Goal: Find specific page/section

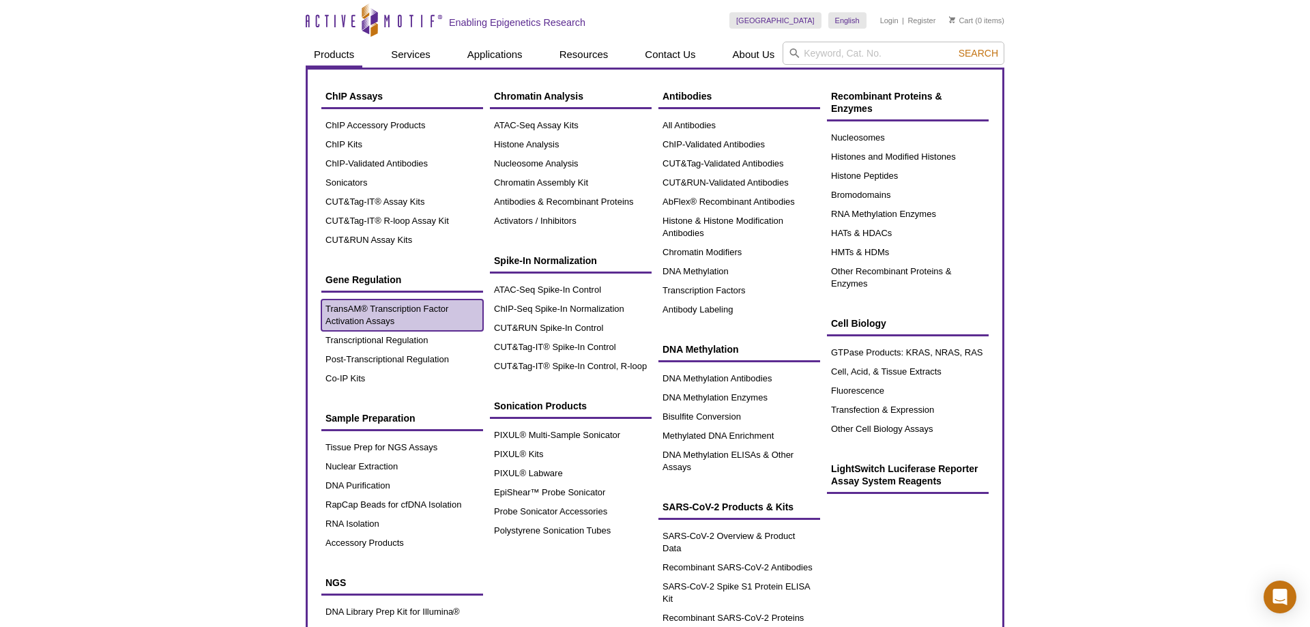
click at [397, 311] on link "TransAM® Transcription Factor Activation Assays" at bounding box center [402, 315] width 162 height 31
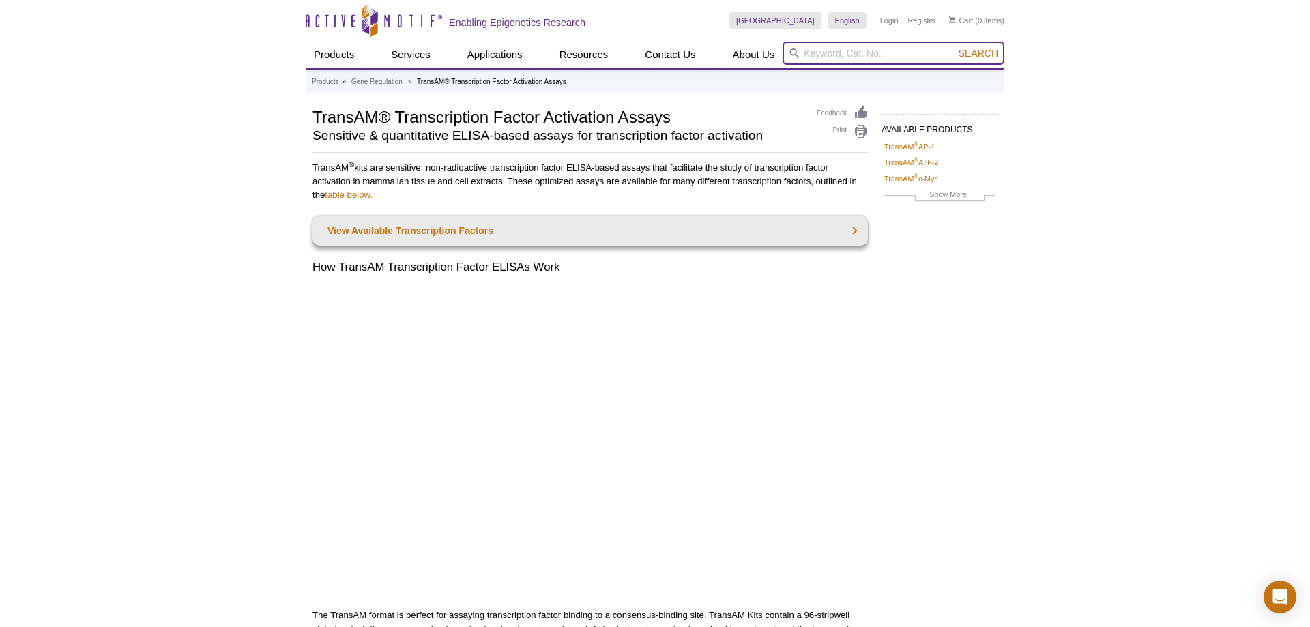
click at [840, 59] on input "search" at bounding box center [894, 53] width 222 height 23
paste input "50296"
type input "50296"
click at [974, 57] on span "Search" at bounding box center [979, 53] width 40 height 11
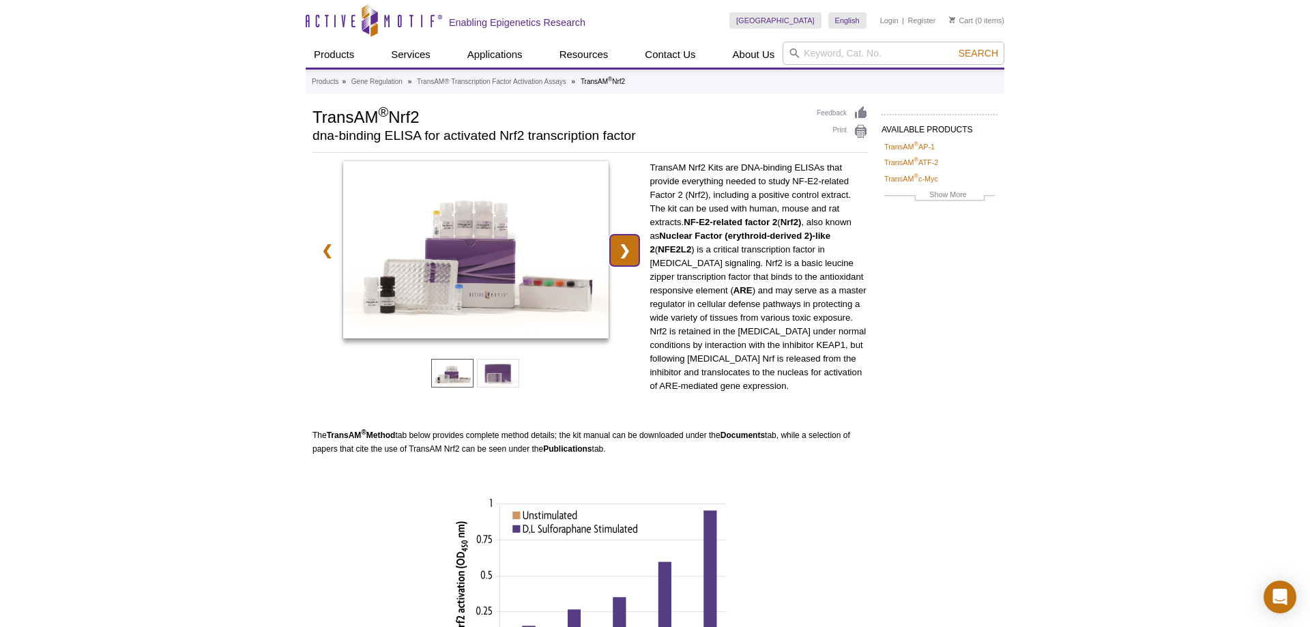
click at [629, 250] on link "❯" at bounding box center [624, 250] width 29 height 31
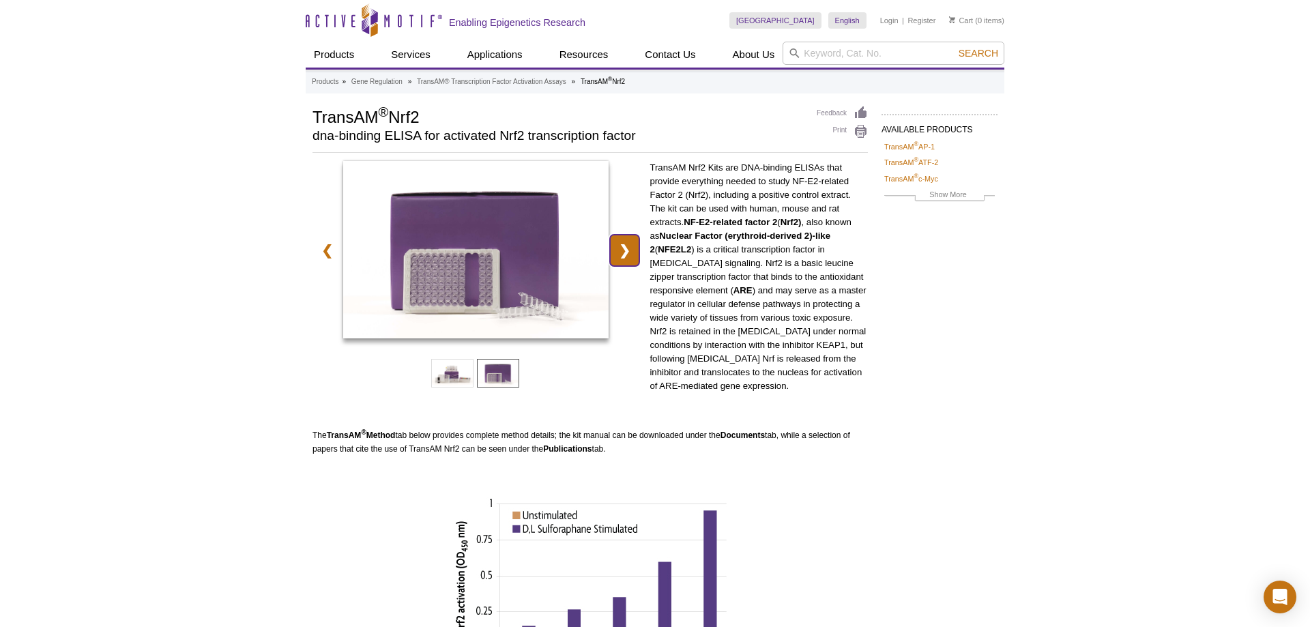
click at [629, 250] on link "❯" at bounding box center [624, 250] width 29 height 31
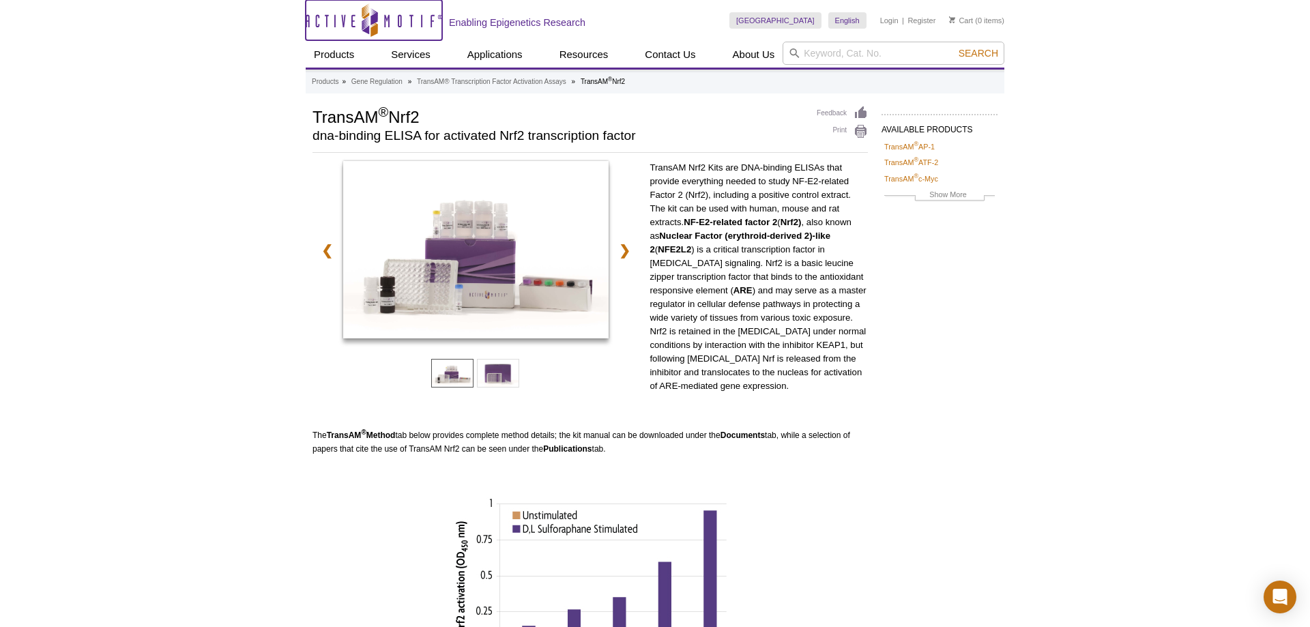
click at [374, 23] on icon at bounding box center [374, 18] width 7 height 12
